Goal: Check status

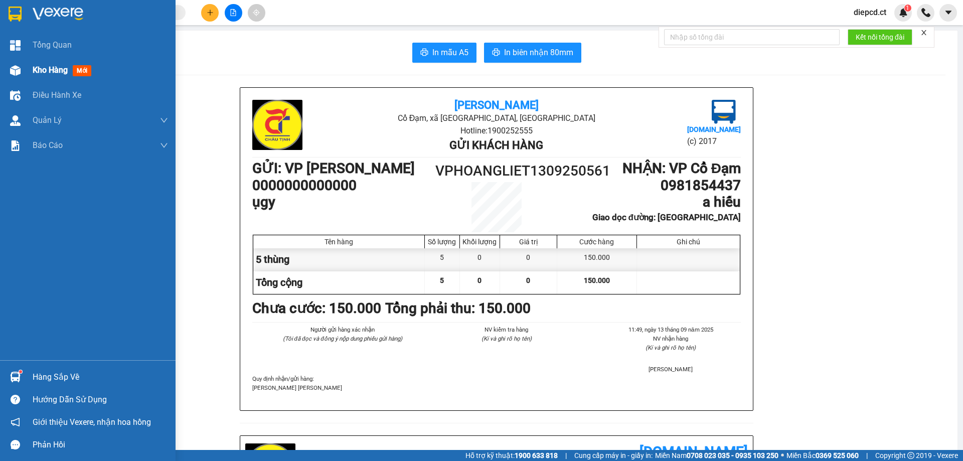
click at [52, 73] on span "Kho hàng" at bounding box center [50, 70] width 35 height 10
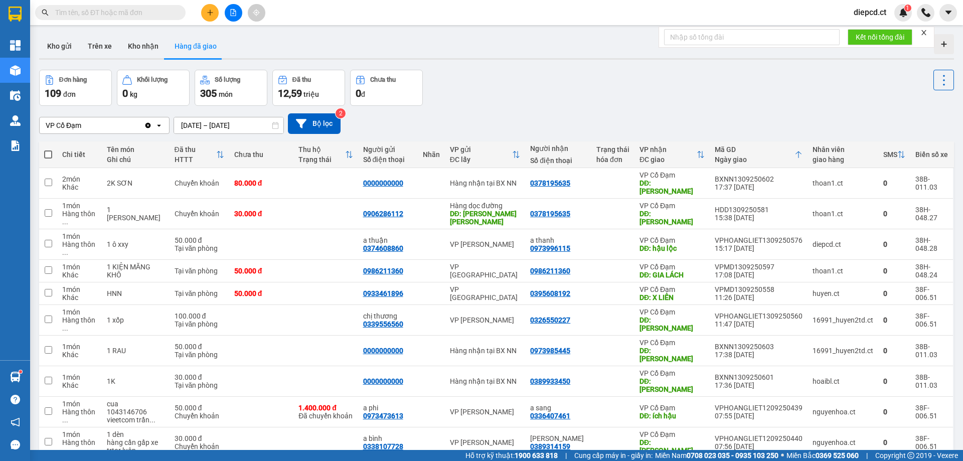
click at [95, 12] on input "text" at bounding box center [114, 12] width 118 height 11
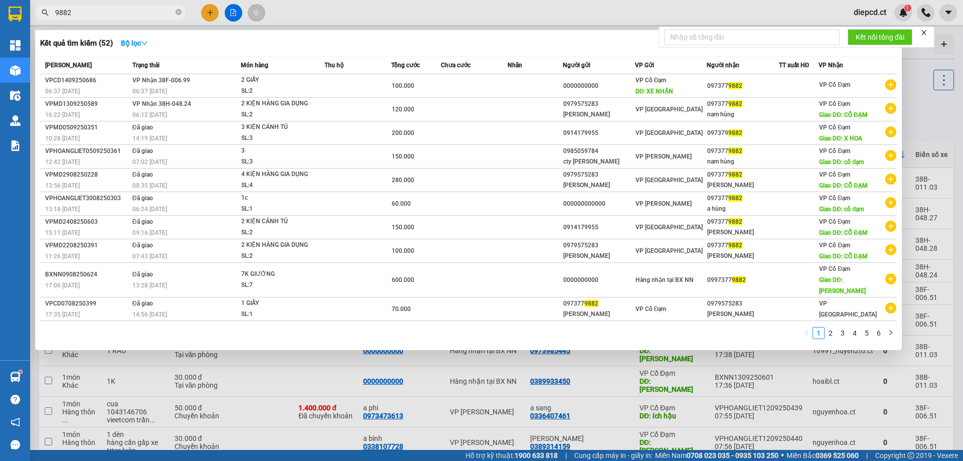
click at [253, 384] on div at bounding box center [481, 230] width 963 height 461
click at [83, 13] on input "9882" at bounding box center [114, 12] width 118 height 11
type input "9"
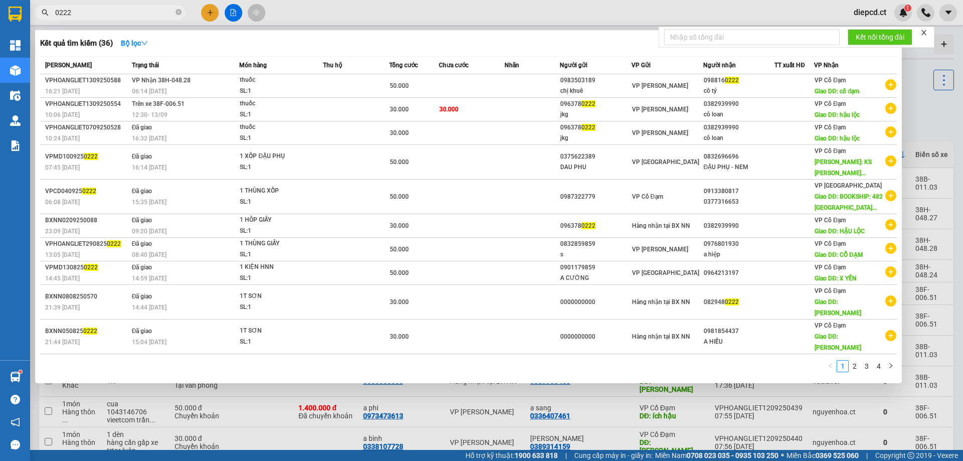
click at [98, 10] on input "0222" at bounding box center [114, 12] width 118 height 11
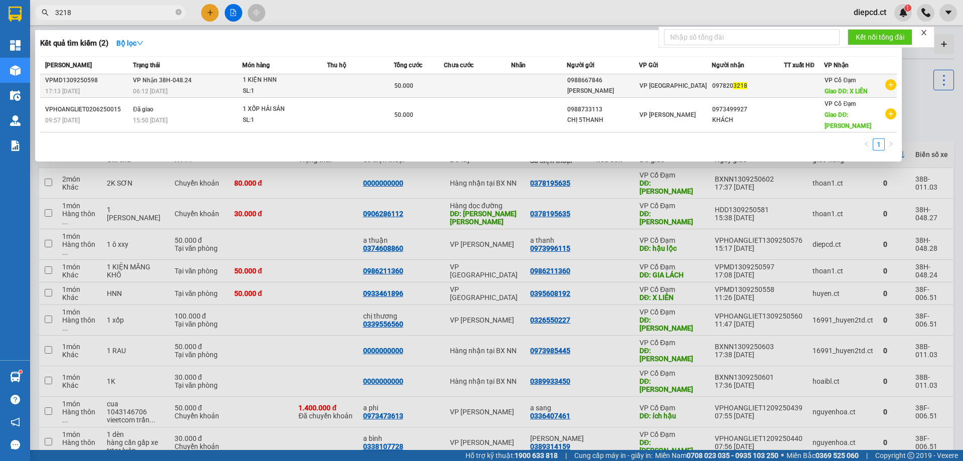
type input "3218"
click at [180, 85] on td "[PERSON_NAME] 38H-048.24 06:12 [DATE]" at bounding box center [185, 86] width 111 height 24
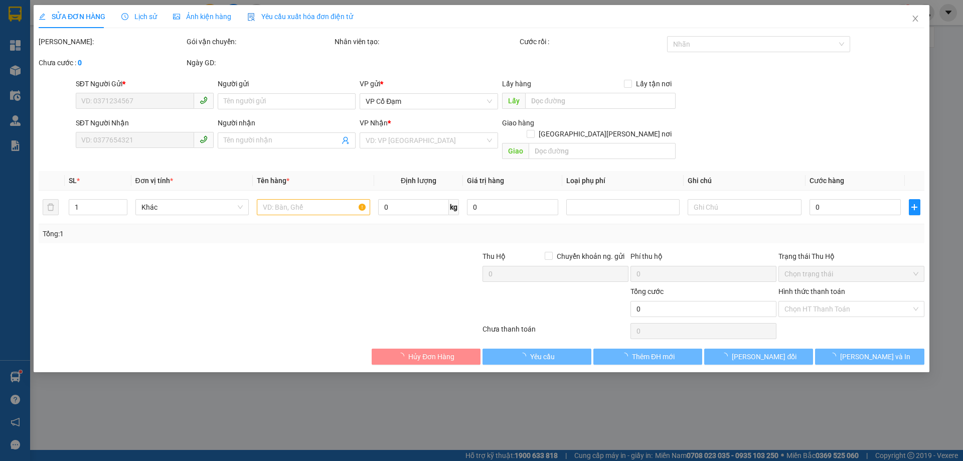
type input "0988667846"
type input "[PERSON_NAME]"
type input "0978203218"
type input "X LIÊN"
type input "50.000"
